Goal: Find specific page/section: Find specific page/section

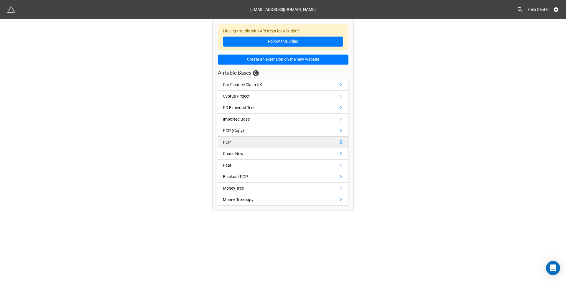
click at [303, 143] on link "PCP" at bounding box center [283, 141] width 131 height 11
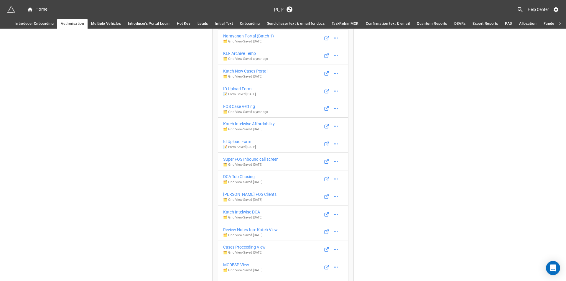
scroll to position [1068, 0]
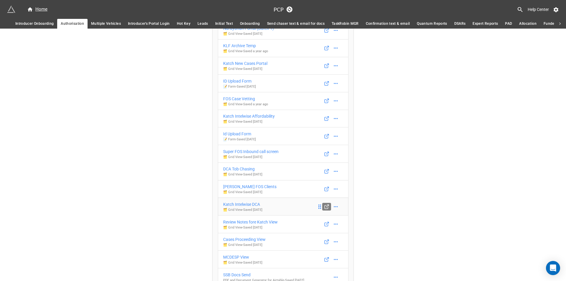
click at [323, 209] on link at bounding box center [326, 207] width 9 height 8
click at [303, 208] on link "Katch Intelwise DCA 🗂️ Grid View - Saved 2 months ago" at bounding box center [283, 206] width 131 height 18
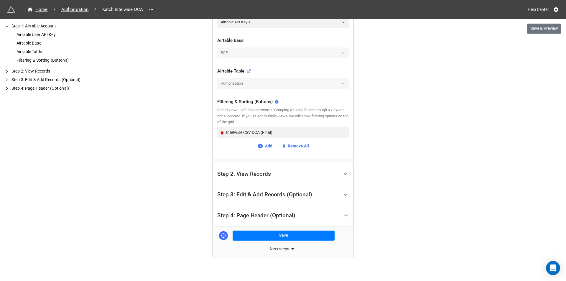
scroll to position [164, 0]
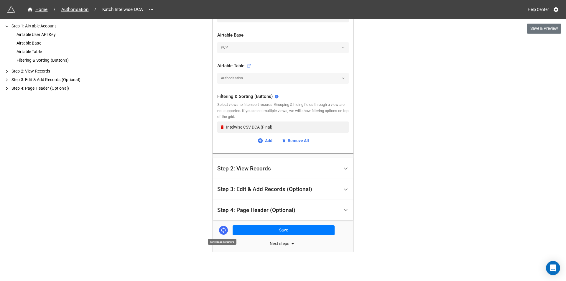
click at [224, 230] on icon at bounding box center [223, 230] width 6 height 6
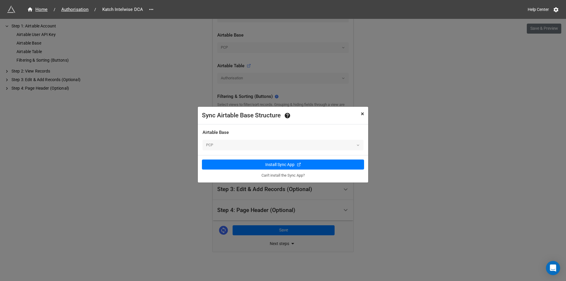
click at [364, 115] on button "× Close" at bounding box center [362, 114] width 11 height 14
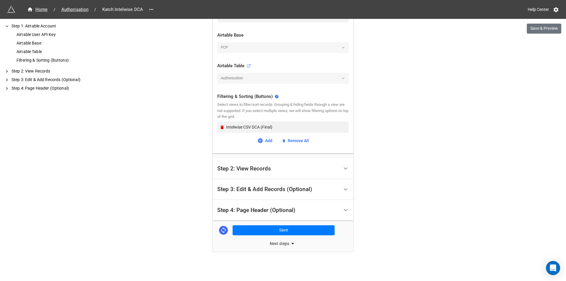
click at [478, 92] on div "Home / Authorisation / Katch Intelwise DCA Help Center Save & Preview How to Se…" at bounding box center [283, 58] width 566 height 444
